Goal: Transaction & Acquisition: Book appointment/travel/reservation

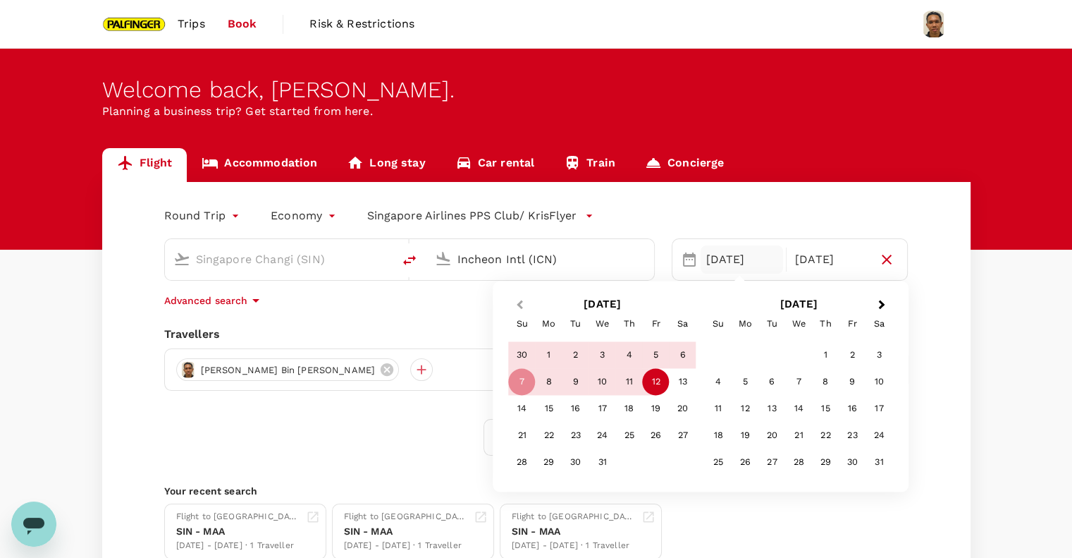
click at [519, 302] on span "Previous Month" at bounding box center [519, 305] width 0 height 16
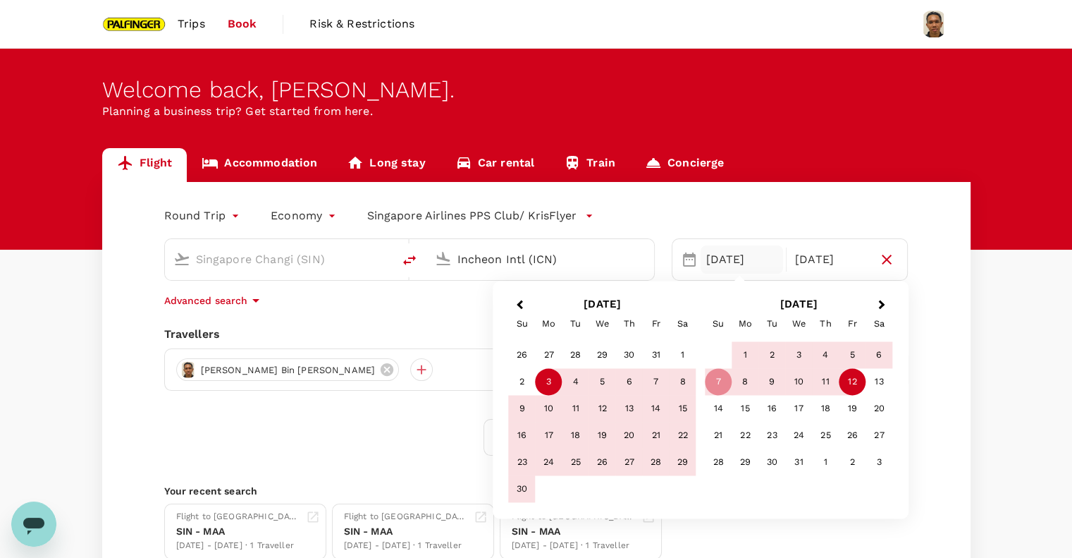
click at [542, 385] on div "3" at bounding box center [549, 382] width 27 height 27
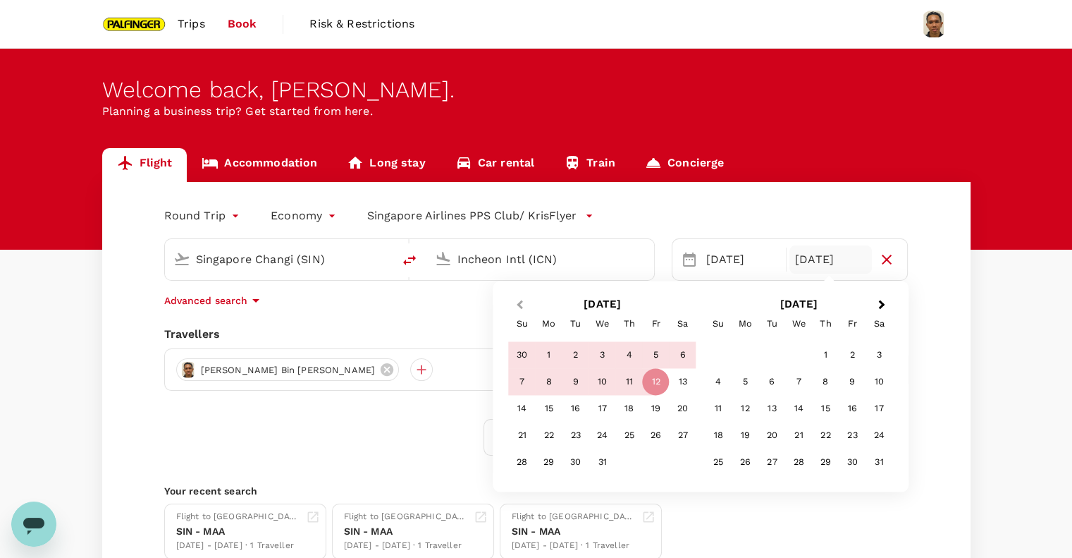
click at [519, 303] on span "Previous Month" at bounding box center [519, 305] width 0 height 16
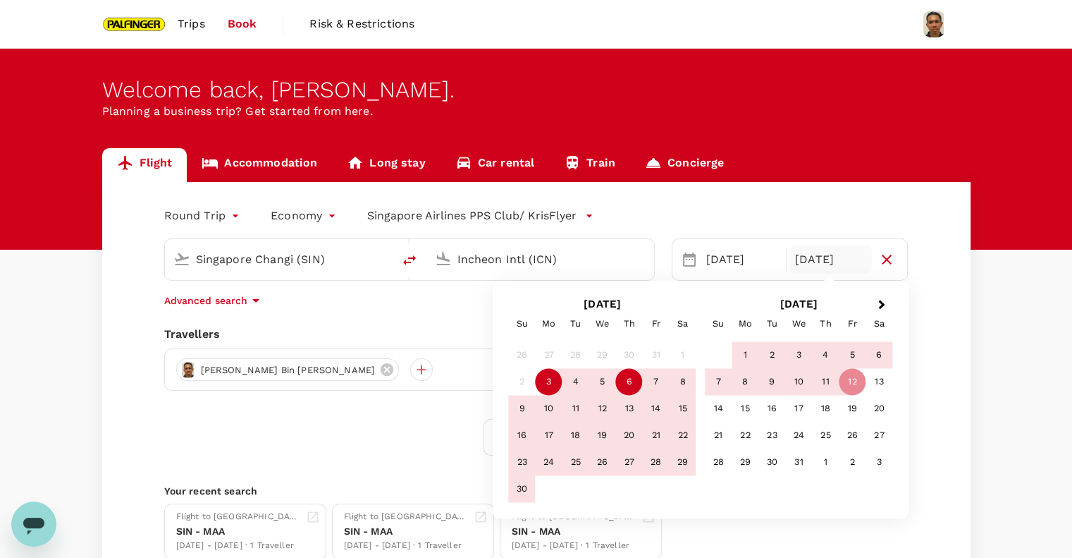
click at [636, 379] on div "6" at bounding box center [629, 382] width 27 height 27
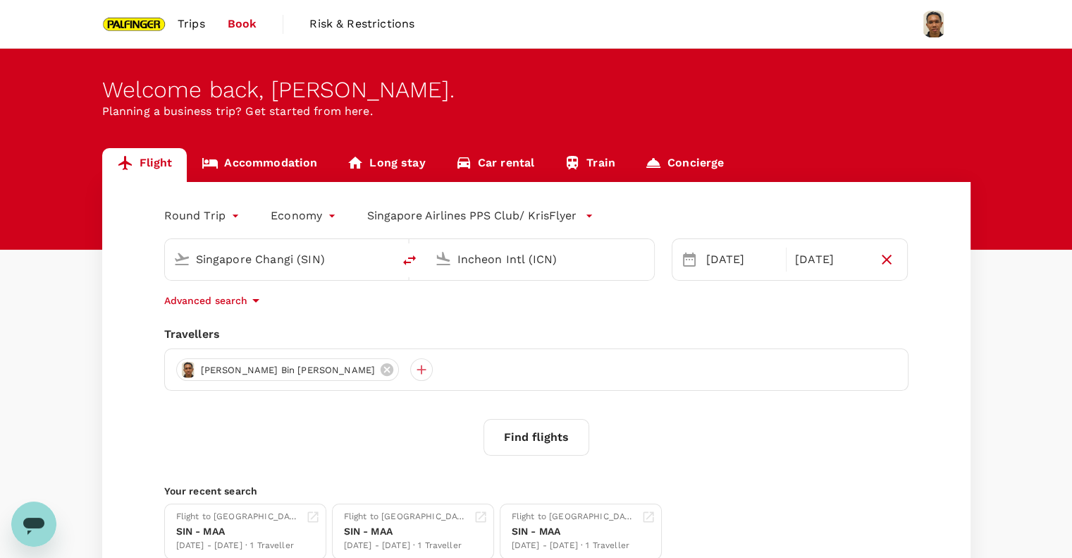
click at [532, 448] on button "Find flights" at bounding box center [537, 437] width 106 height 37
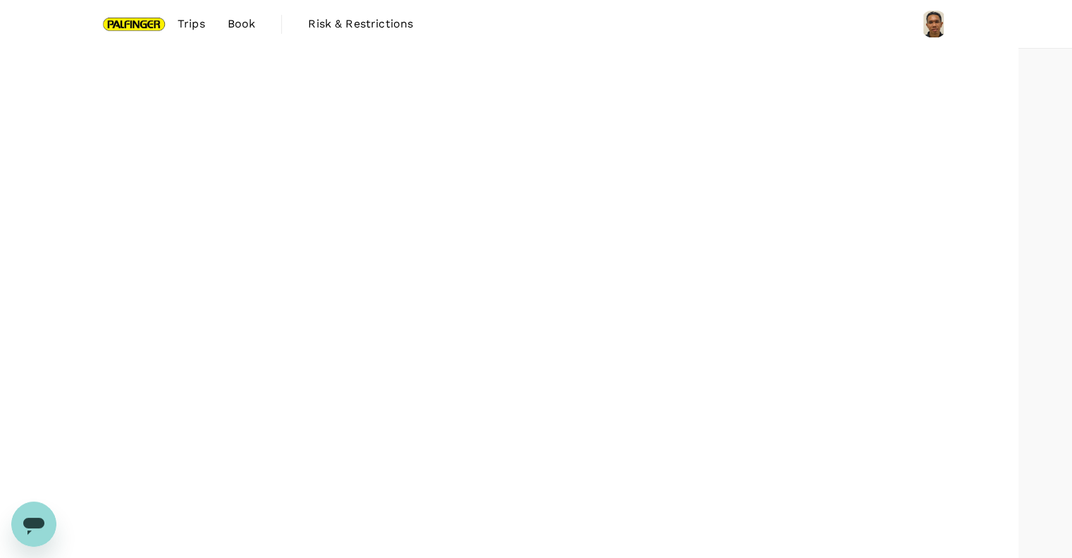
type input "1595"
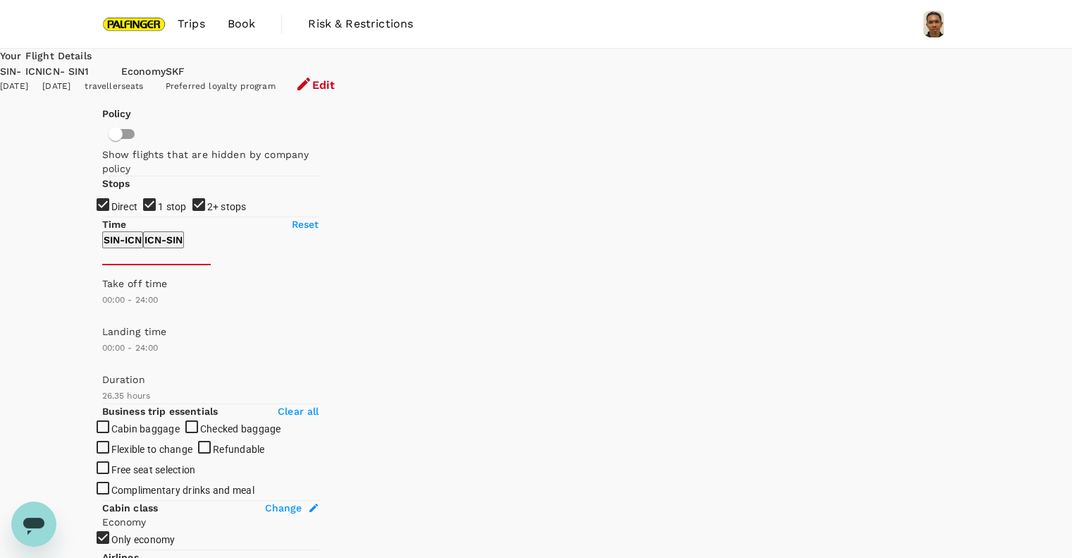
click at [109, 257] on input "1 stop" at bounding box center [536, 279] width 1072 height 558
checkbox input "false"
click at [110, 283] on input "2+ stops" at bounding box center [536, 279] width 1072 height 558
checkbox input "false"
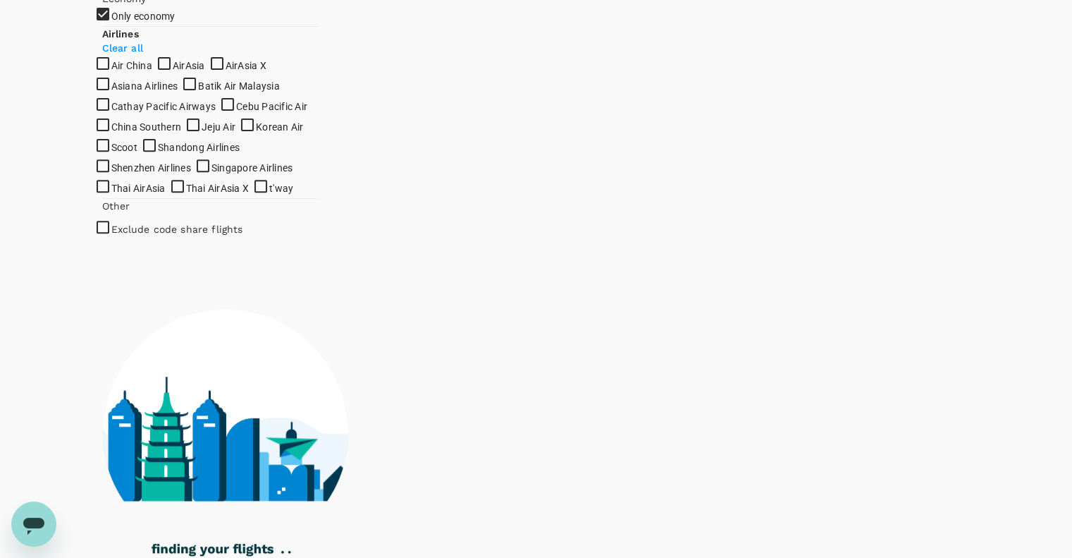
scroll to position [564, 0]
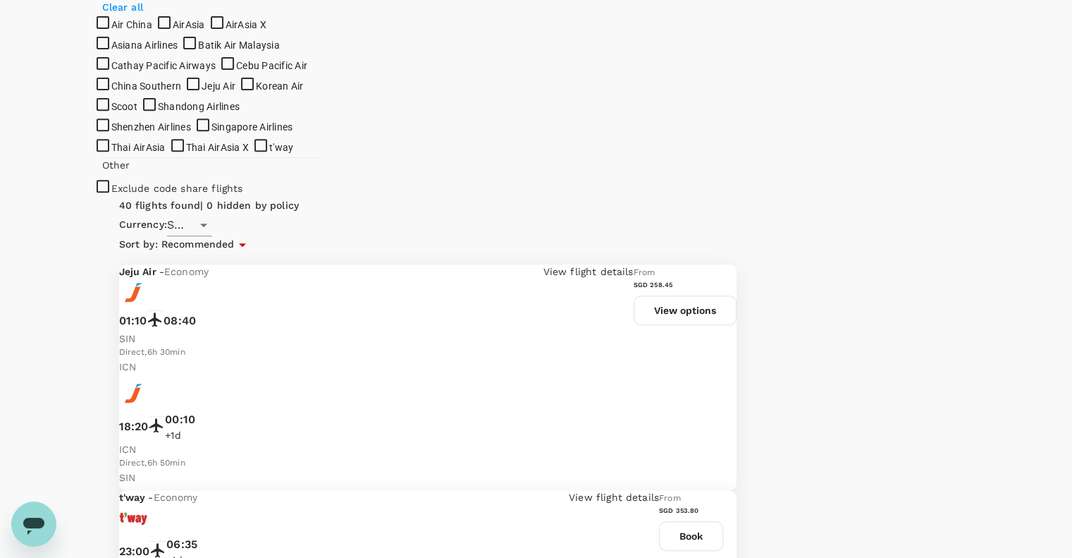
type input "SGD"
